Goal: Find specific fact: Find specific fact

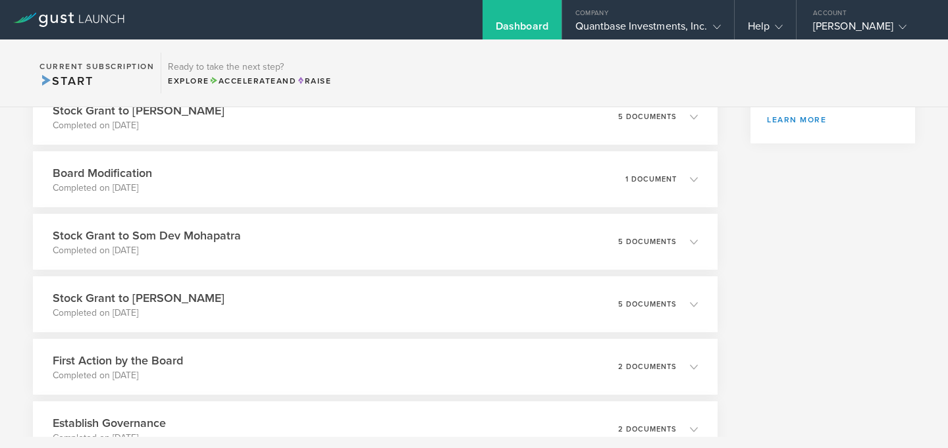
scroll to position [429, 0]
click at [693, 22] on div "Quantbase Investments, Inc." at bounding box center [649, 30] width 146 height 20
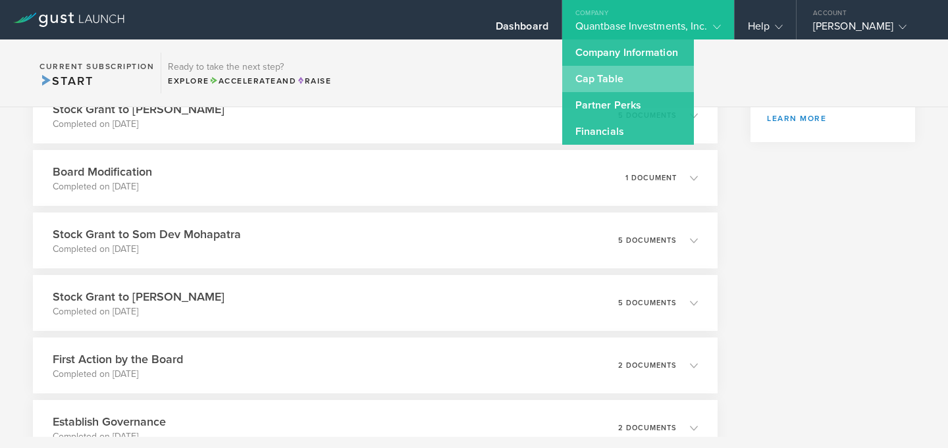
click at [612, 67] on link "Cap Table" at bounding box center [628, 79] width 132 height 26
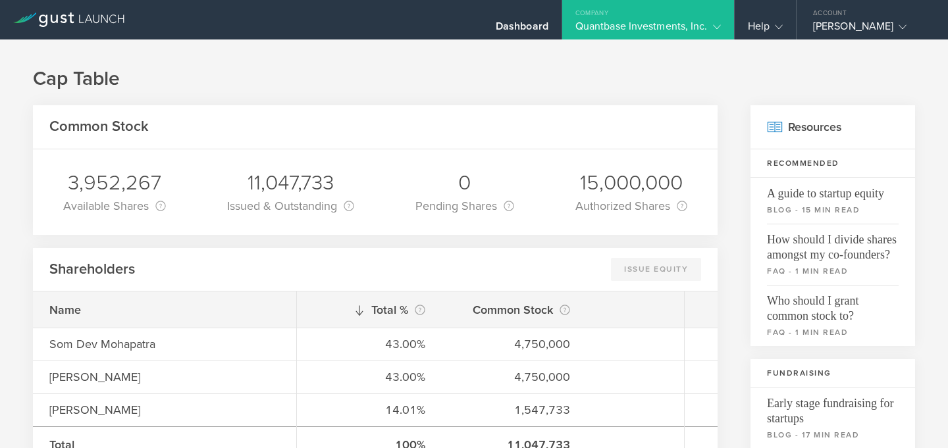
click at [717, 17] on div "Company" at bounding box center [648, 10] width 172 height 20
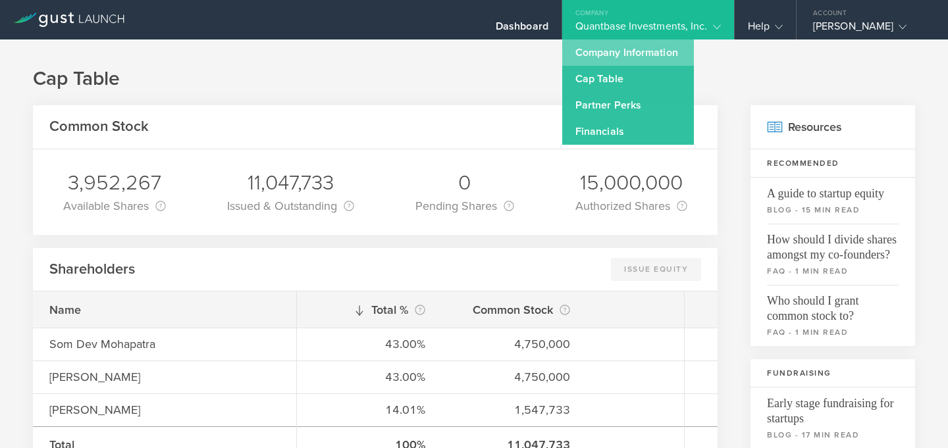
click at [633, 55] on link "Company Information" at bounding box center [628, 53] width 132 height 26
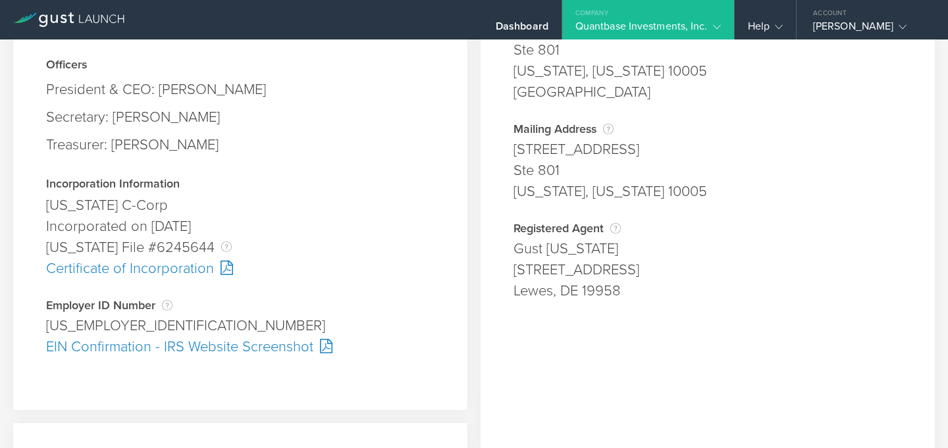
scroll to position [183, 0]
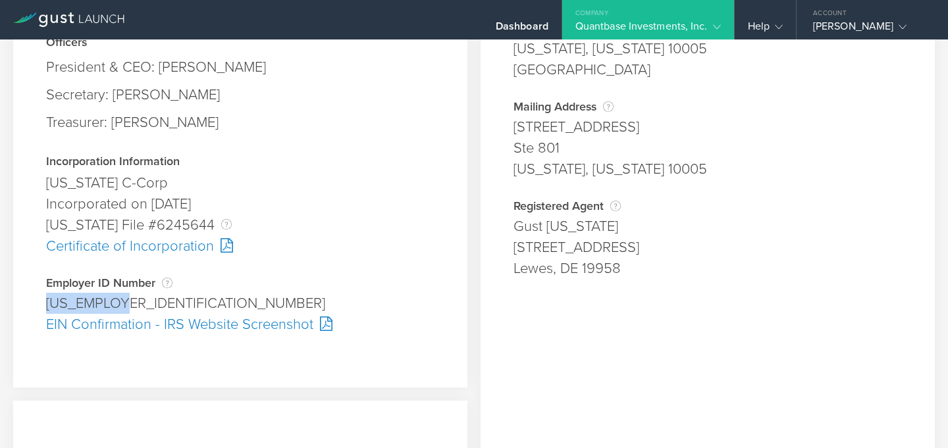
drag, startPoint x: 126, startPoint y: 302, endPoint x: 29, endPoint y: 302, distance: 96.8
click at [29, 302] on div "Company Information Responsible Party The name of the party responsible for fil…" at bounding box center [240, 129] width 454 height 518
copy div "[US_EMPLOYER_IDENTIFICATION_NUMBER]"
